Goal: Transaction & Acquisition: Purchase product/service

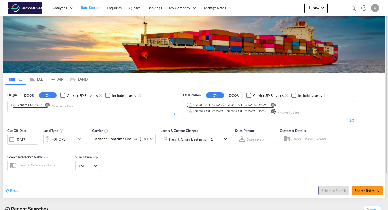
click at [47, 105] on md-icon "Remove" at bounding box center [47, 105] width 4 height 4
click at [47, 105] on body "Analytics Reports Dashboard Rate Search Enquiries Quotes Bookings" at bounding box center [194, 105] width 388 height 210
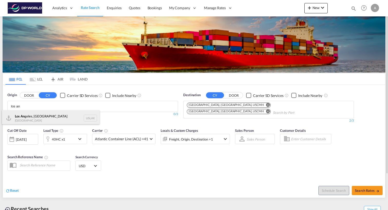
type input "los an"
click at [41, 117] on div "Los An geles, [GEOGRAPHIC_DATA] [GEOGRAPHIC_DATA] USLAX" at bounding box center [50, 117] width 97 height 15
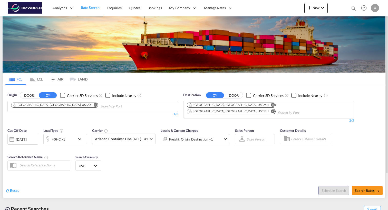
click at [271, 104] on md-icon "Remove" at bounding box center [273, 105] width 4 height 4
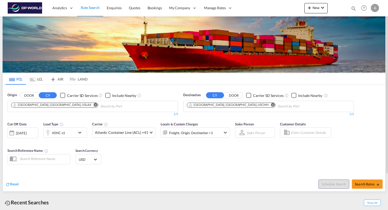
click at [271, 105] on md-icon "Remove" at bounding box center [273, 105] width 4 height 4
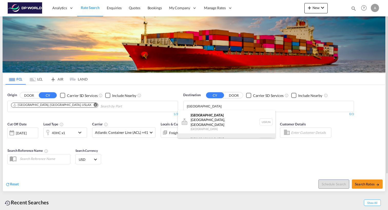
type input "[GEOGRAPHIC_DATA]"
click at [195, 134] on div "[GEOGRAPHIC_DATA] [GEOGRAPHIC_DATA] NLRTM" at bounding box center [226, 140] width 97 height 15
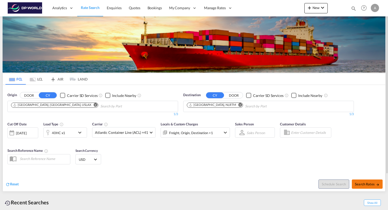
click at [367, 182] on span "Search Rates" at bounding box center [367, 184] width 25 height 4
type input "USLAX to NLRTM / [DATE]"
